Goal: Find specific page/section: Find specific page/section

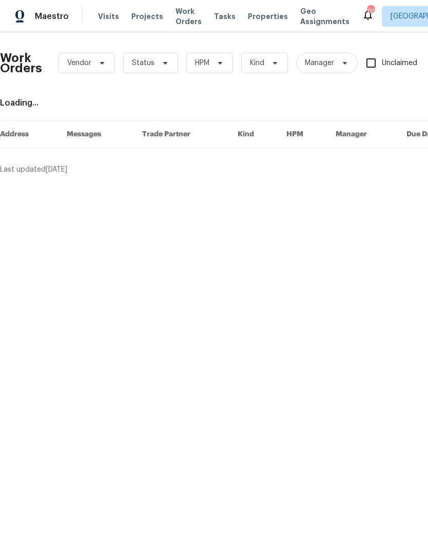
click at [75, 5] on div "Maestro Visits Projects Work Orders Tasks Properties Geo Assignments 110 [GEOGR…" at bounding box center [214, 16] width 428 height 32
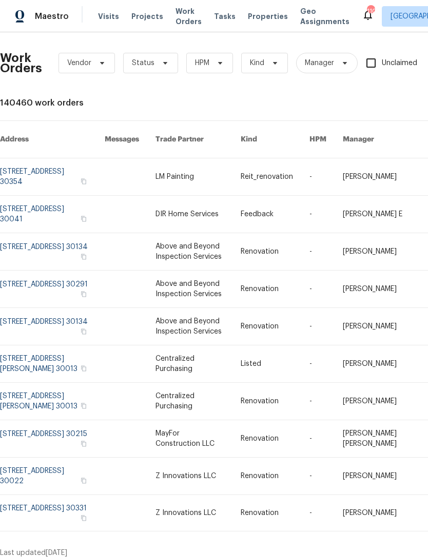
click at [104, 9] on div "Visits Projects Work Orders Tasks Properties Geo Assignments" at bounding box center [230, 16] width 264 height 21
click at [107, 18] on span "Visits" at bounding box center [108, 16] width 21 height 10
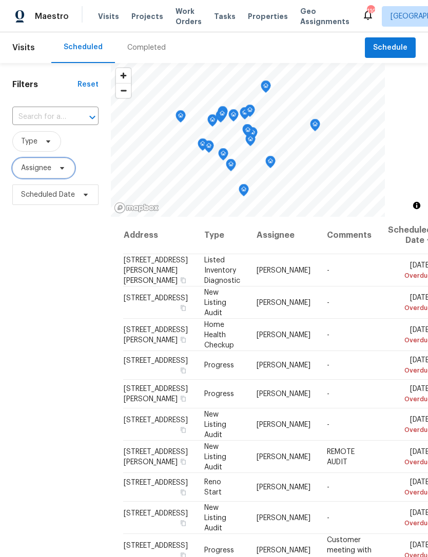
click at [44, 169] on span "Assignee" at bounding box center [36, 168] width 30 height 10
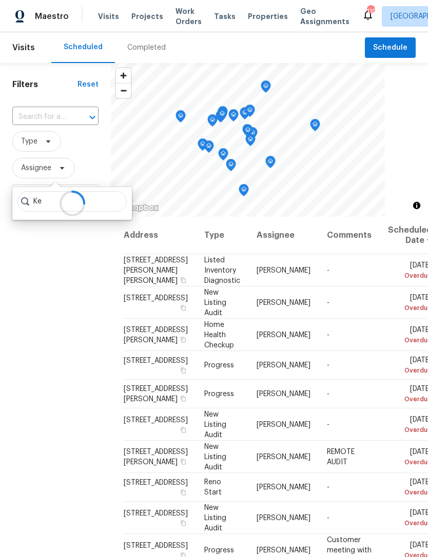
type input "K"
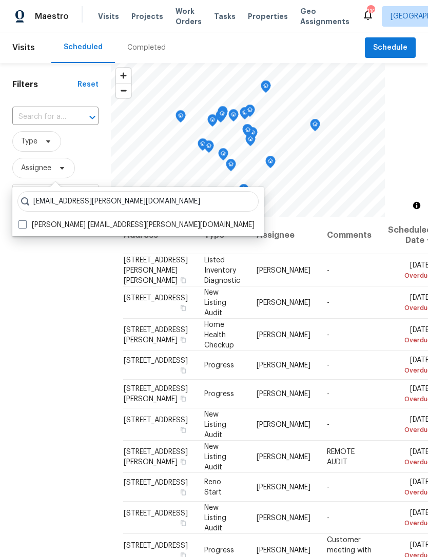
type input "[EMAIL_ADDRESS][PERSON_NAME][DOMAIN_NAME]"
click at [23, 237] on div "Filters Reset ​ Type Assignee Scheduled Date" at bounding box center [55, 363] width 111 height 600
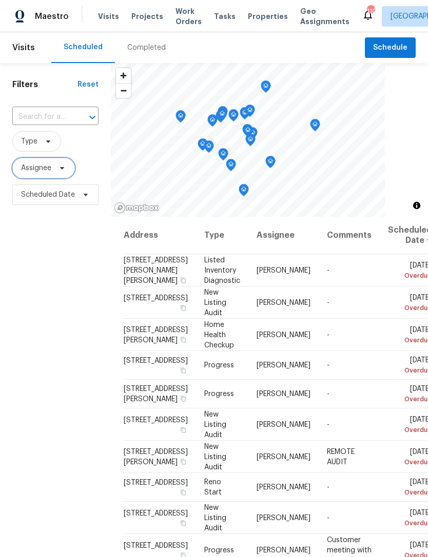
click at [52, 178] on span "Assignee" at bounding box center [43, 168] width 63 height 21
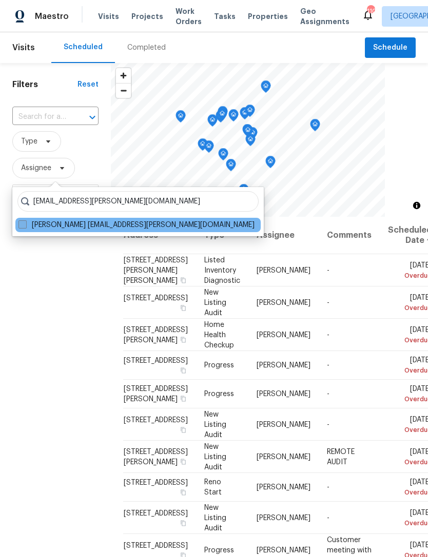
type input "[EMAIL_ADDRESS][PERSON_NAME][DOMAIN_NAME]"
click at [25, 225] on span at bounding box center [22, 224] width 8 height 8
click at [25, 225] on input "[PERSON_NAME] [EMAIL_ADDRESS][PERSON_NAME][DOMAIN_NAME]" at bounding box center [21, 223] width 7 height 7
checkbox input "true"
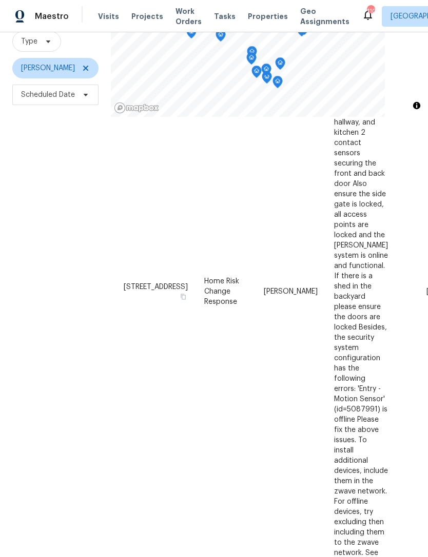
scroll to position [99, 0]
